Goal: Task Accomplishment & Management: Manage account settings

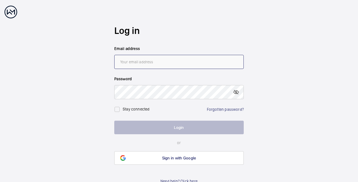
click at [143, 64] on input "email" at bounding box center [179, 62] width 130 height 14
click at [309, 138] on wm-front-auth-container "Log in Email address Password Stay connected Forgotten password? Login or Sign …" at bounding box center [179, 94] width 358 height 189
click at [237, 109] on link "Forgotten password?" at bounding box center [225, 109] width 37 height 5
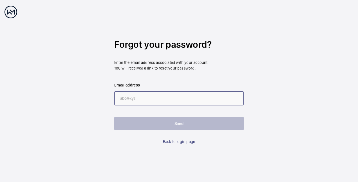
click at [166, 98] on input "email" at bounding box center [179, 98] width 130 height 14
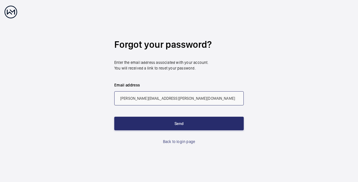
drag, startPoint x: 191, startPoint y: 99, endPoint x: 106, endPoint y: 96, distance: 84.6
click at [106, 96] on wm-front-auth-container "Forgot your password? Enter the email address associated with your account. You…" at bounding box center [179, 91] width 358 height 182
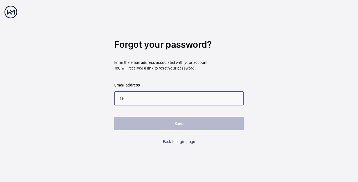
type input "[PERSON_NAME][EMAIL_ADDRESS][PERSON_NAME][DOMAIN_NAME]"
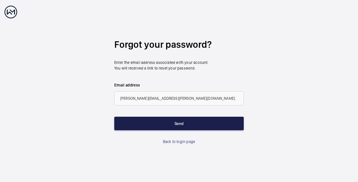
click at [200, 121] on button "Send" at bounding box center [179, 123] width 130 height 14
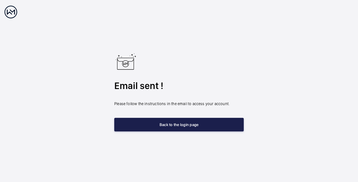
click at [177, 125] on button "Back to the login page" at bounding box center [179, 125] width 130 height 14
